Goal: Navigation & Orientation: Find specific page/section

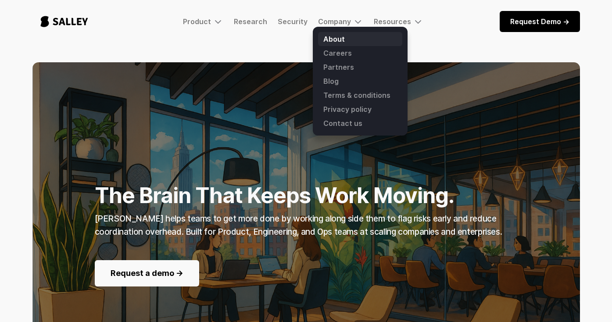
click at [333, 38] on link "About" at bounding box center [360, 39] width 84 height 14
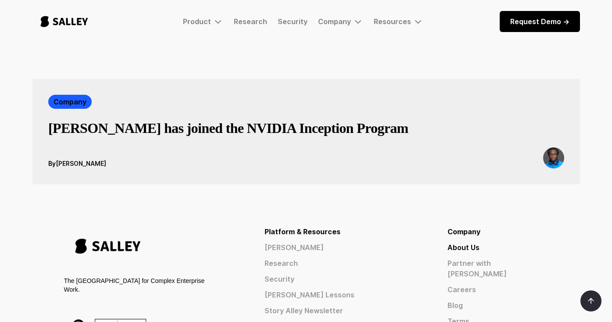
scroll to position [1549, 0]
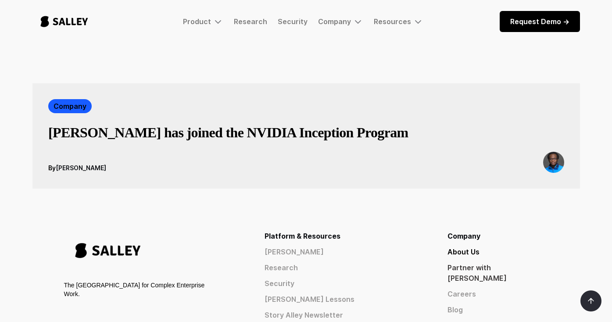
click at [537, 263] on link "Partner with [PERSON_NAME]" at bounding box center [498, 273] width 101 height 21
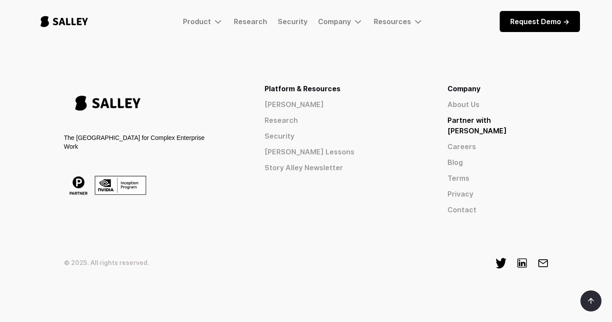
scroll to position [373, 0]
click at [291, 22] on link "Security" at bounding box center [293, 21] width 30 height 9
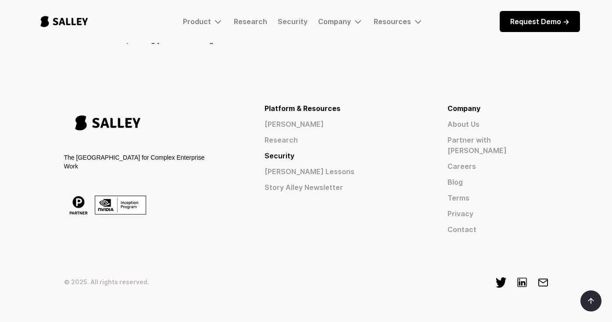
scroll to position [619, 0]
